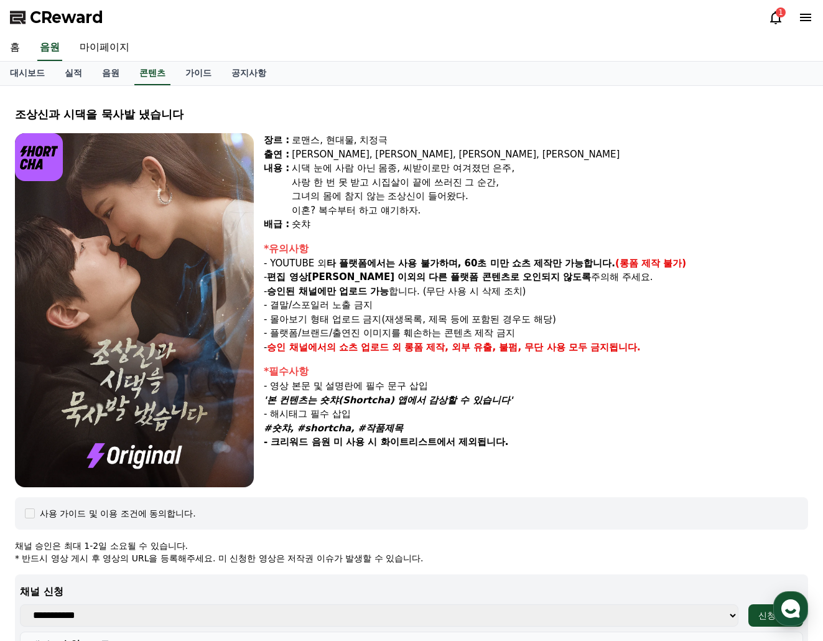
select select
click at [65, 14] on span "CReward" at bounding box center [66, 17] width 73 height 20
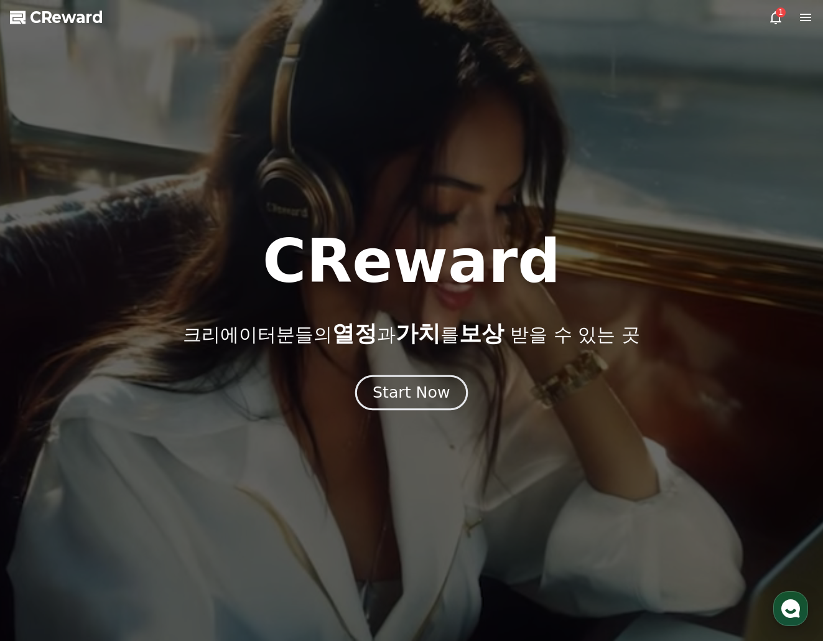
click at [419, 395] on div "Start Now" at bounding box center [411, 392] width 77 height 21
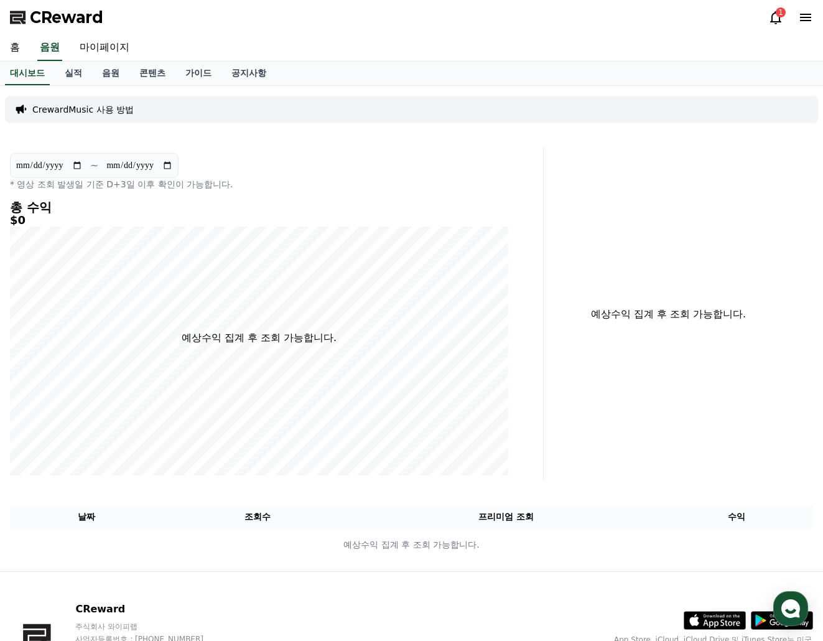
click at [777, 20] on icon at bounding box center [775, 17] width 15 height 15
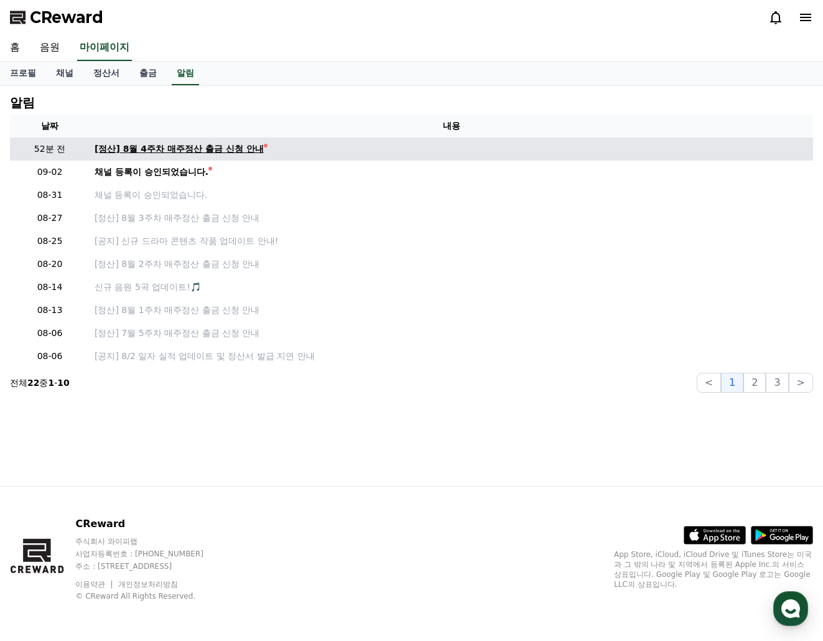
click at [160, 153] on div "[정산] 8월 4주차 매주정산 출금 신청 안내" at bounding box center [179, 148] width 169 height 13
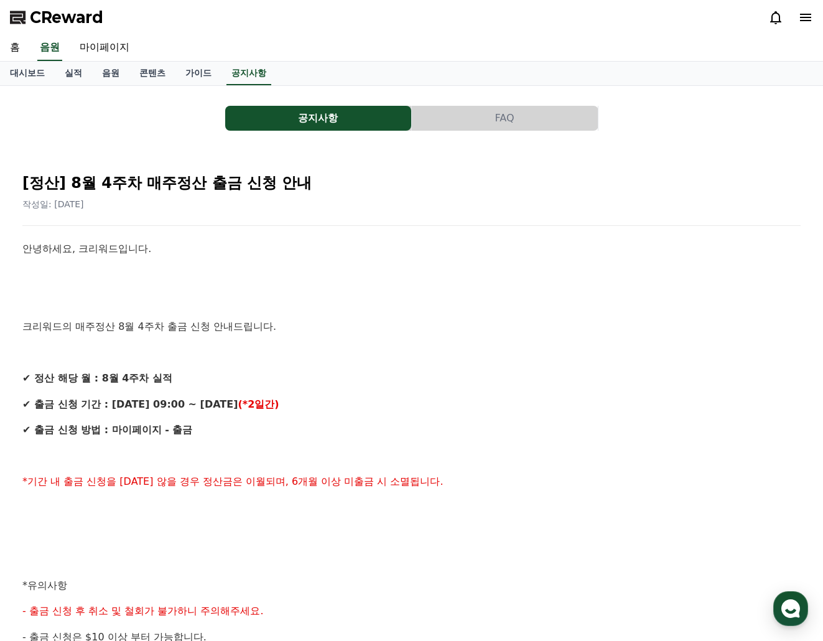
click at [503, 369] on div "안녕하세요, 크리워드입니다. 크리워드의 매주정산 8월 4주차 출금 신청 안내드립니다. ✔ 정산 해당 월 : 8월 4주차 실적 ✔ 출금 신청 기…" at bounding box center [411, 598] width 778 height 715
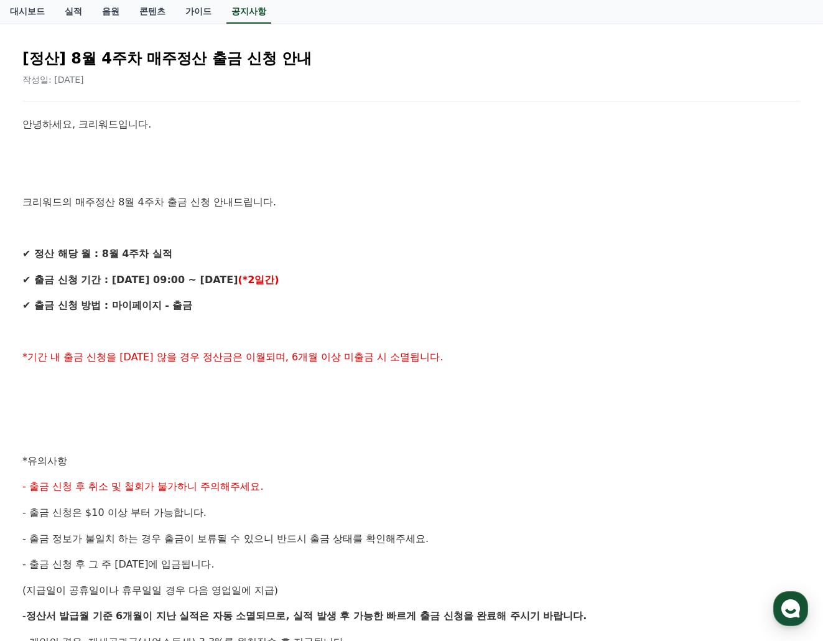
scroll to position [249, 0]
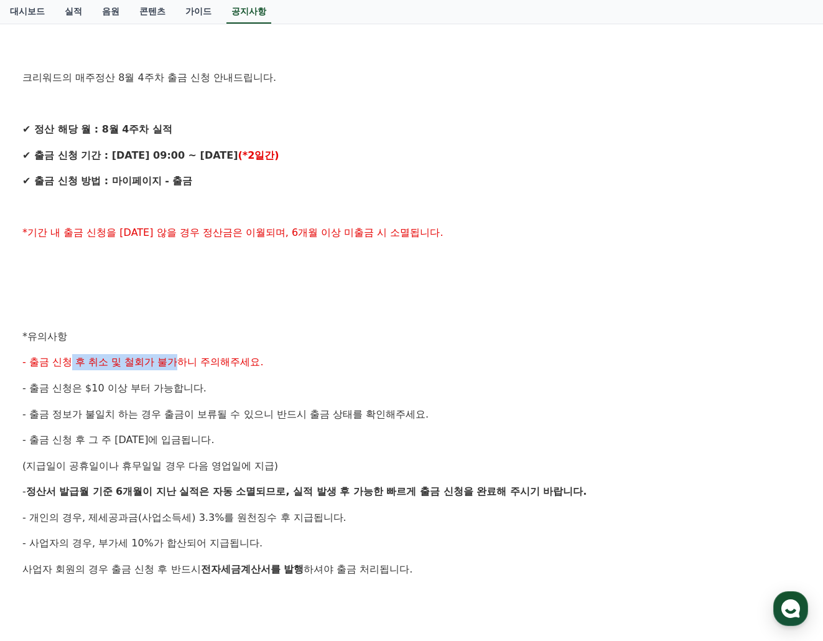
drag, startPoint x: 78, startPoint y: 363, endPoint x: 238, endPoint y: 369, distance: 160.0
click at [195, 369] on p "- 출금 신청 후 취소 및 철회가 불가하니 주의해주세요." at bounding box center [411, 362] width 778 height 16
drag, startPoint x: 238, startPoint y: 369, endPoint x: 378, endPoint y: 369, distance: 140.0
click at [248, 369] on p "- 출금 신청 후 취소 및 철회가 불가하니 주의해주세요." at bounding box center [411, 362] width 778 height 16
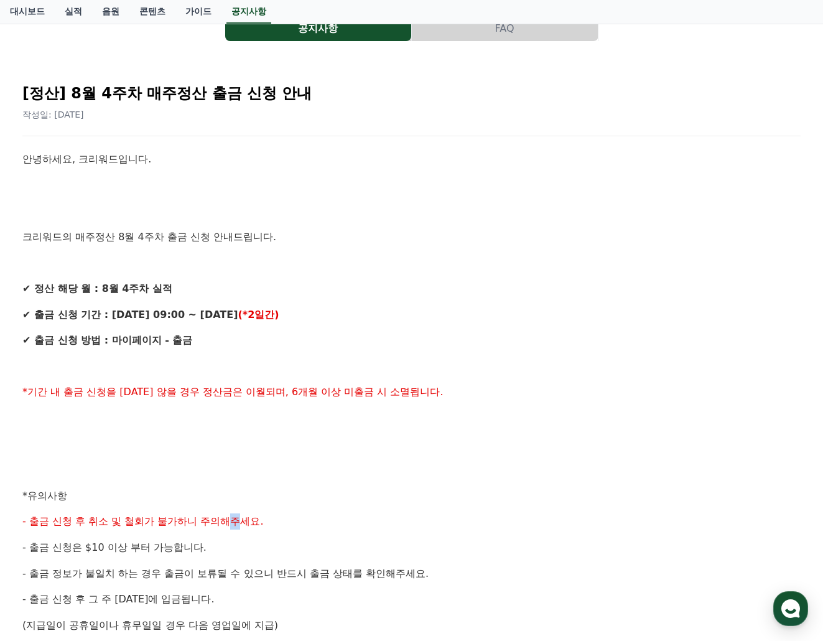
scroll to position [0, 0]
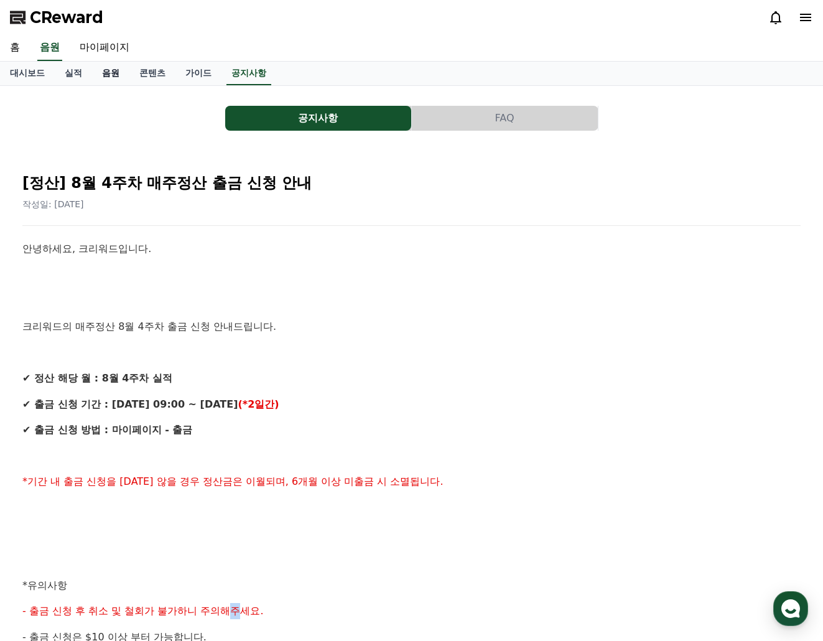
click at [107, 76] on link "음원" at bounding box center [110, 74] width 37 height 24
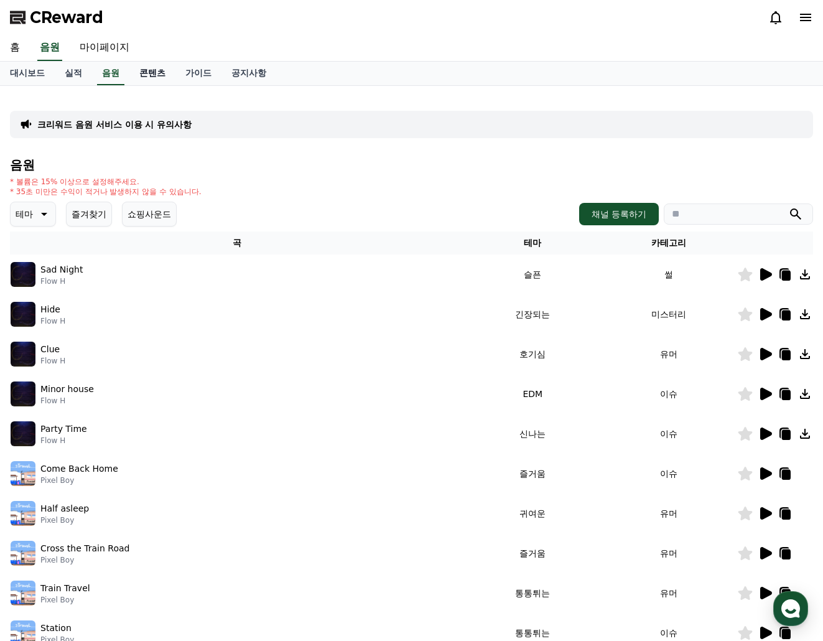
click at [147, 78] on link "콘텐츠" at bounding box center [152, 74] width 46 height 24
